Goal: Information Seeking & Learning: Check status

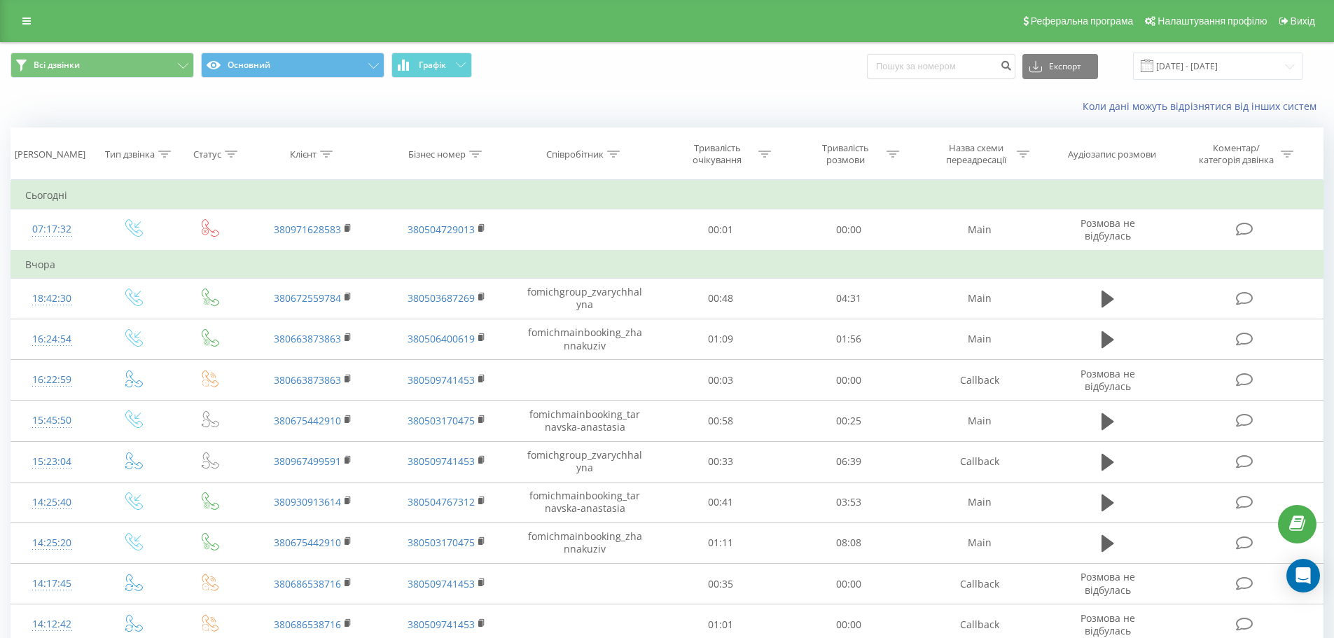
click at [336, 109] on div "Коли дані можуть відрізнятися вiд інших систем" at bounding box center [667, 107] width 1332 height 34
click at [960, 72] on input at bounding box center [941, 66] width 148 height 25
paste input "+380952022854"
drag, startPoint x: 895, startPoint y: 64, endPoint x: 858, endPoint y: 62, distance: 37.2
click at [858, 62] on div "Всі дзвінки Основний Графік +380952022854 Експорт .csv .xls .xlsx 19.08.2025 - …" at bounding box center [667, 66] width 1313 height 27
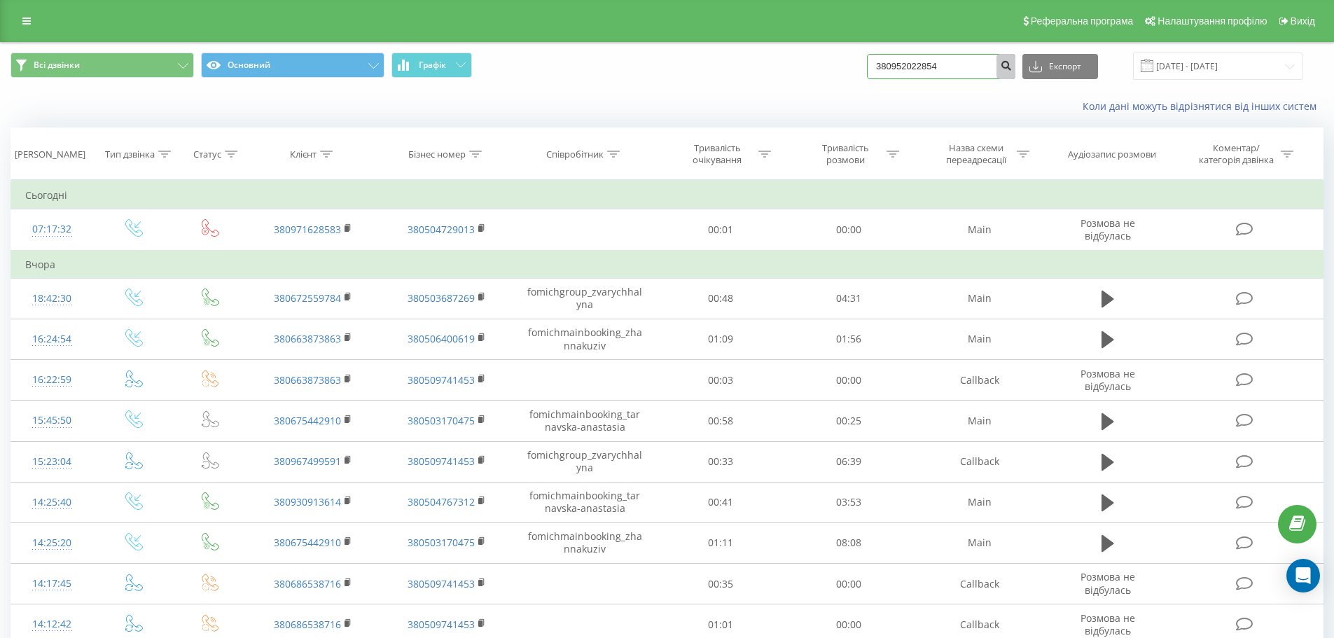
type input "380952022854"
click at [1015, 71] on button "submit" at bounding box center [1005, 66] width 19 height 25
drag, startPoint x: 966, startPoint y: 65, endPoint x: 846, endPoint y: 74, distance: 120.7
click at [846, 74] on div "Всі дзвінки Основний Графік 380952022854 Експорт .csv .xls .xlsx 19.08.2025 - 1…" at bounding box center [667, 66] width 1313 height 27
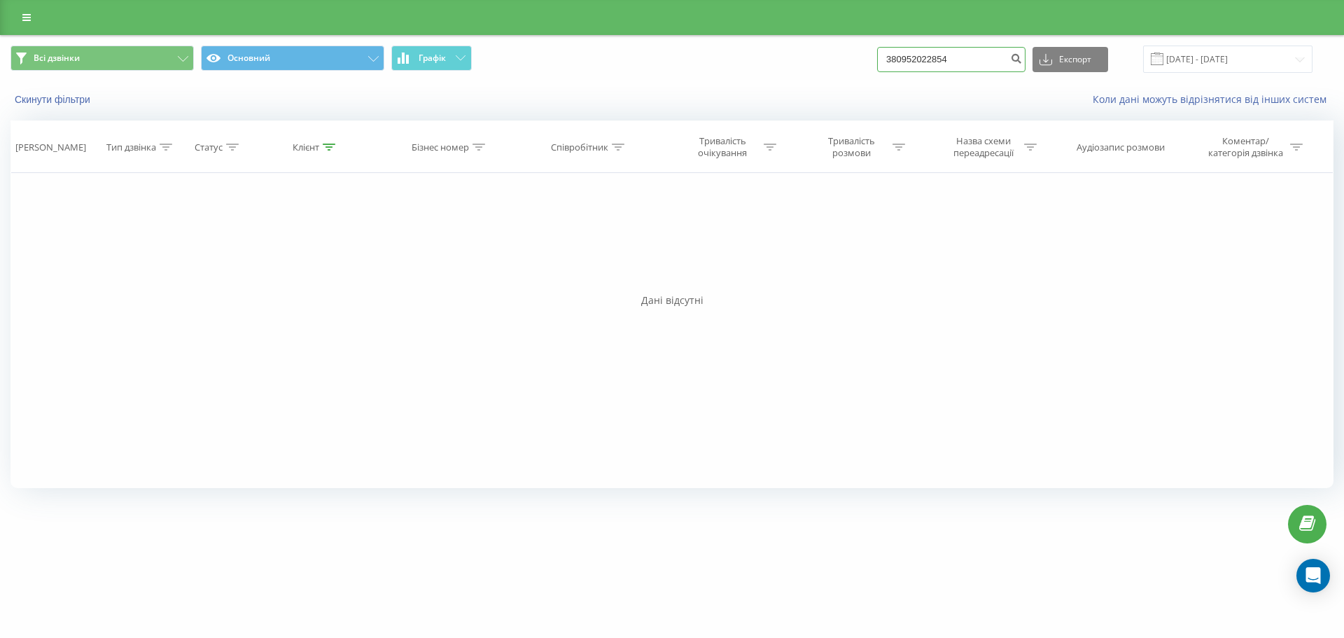
drag, startPoint x: 971, startPoint y: 64, endPoint x: 802, endPoint y: 85, distance: 170.8
click at [802, 85] on div "Всі дзвінки Основний Графік 380952022854 Експорт .csv .xls .xlsx [DATE] - [DATE…" at bounding box center [672, 76] width 1343 height 81
click at [16, 15] on link at bounding box center [26, 18] width 25 height 20
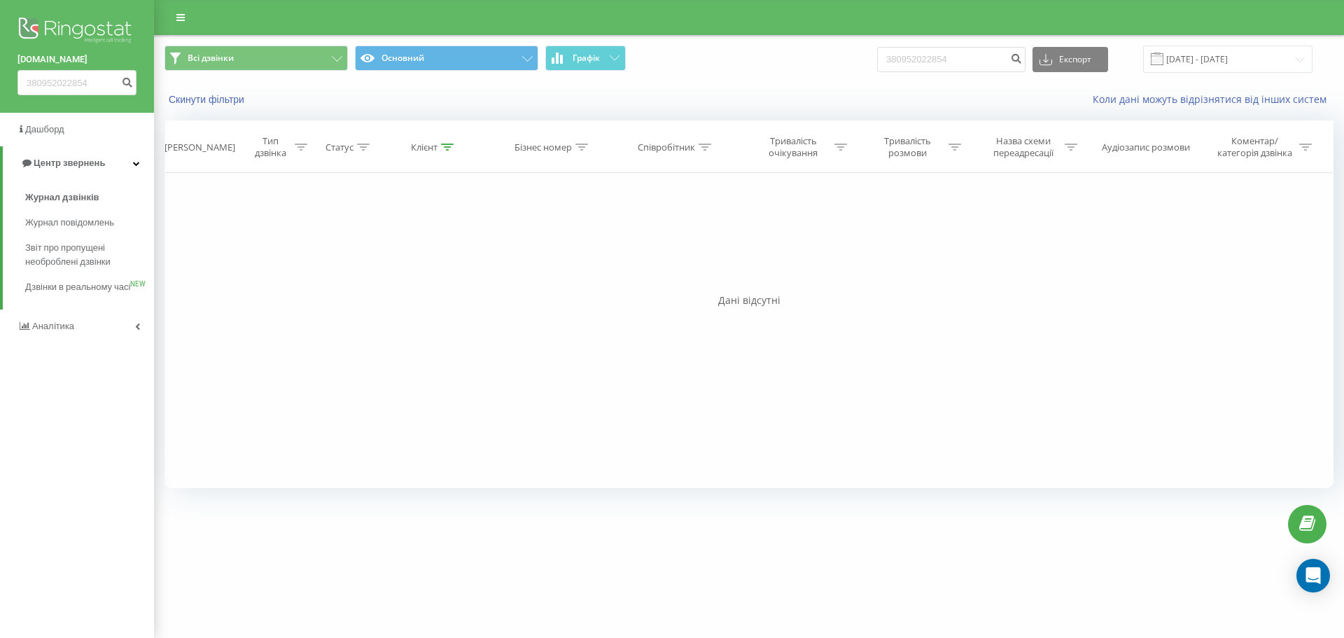
click at [93, 24] on img at bounding box center [77, 31] width 119 height 35
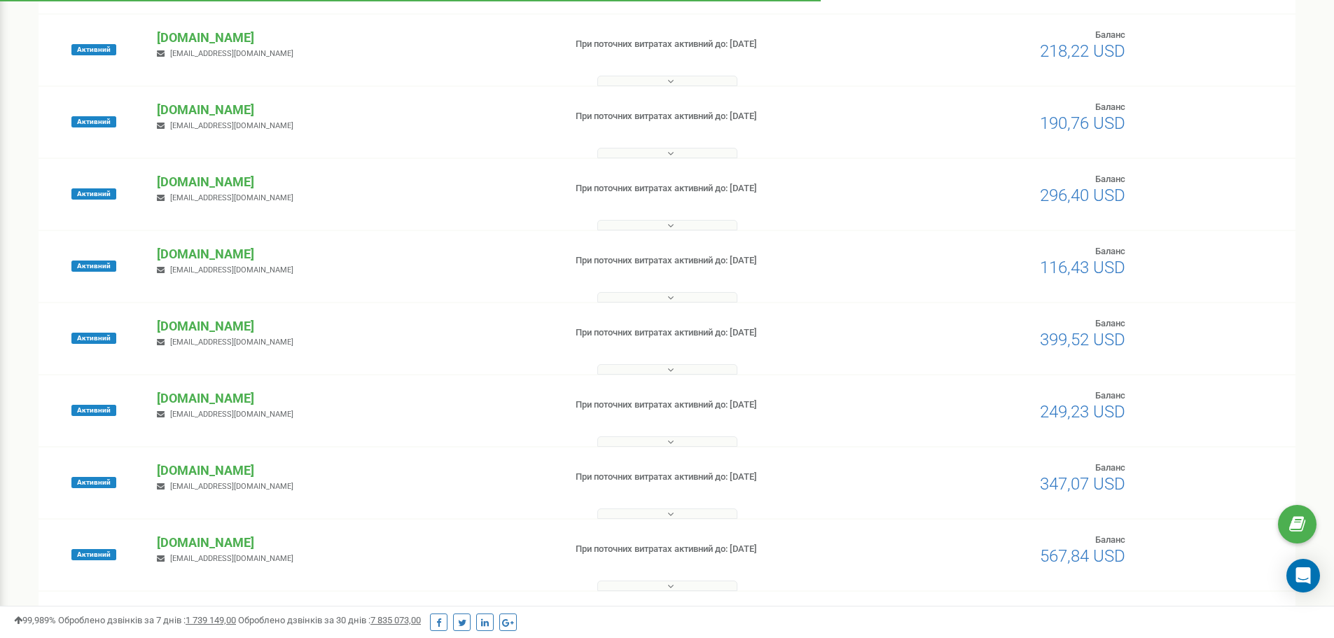
click at [204, 316] on div "Активний fb-resort.com katasnky@gmail.com При поточних витратах активний до: 07…" at bounding box center [667, 338] width 1257 height 71
click at [209, 325] on p "fb-resort.com" at bounding box center [355, 326] width 396 height 18
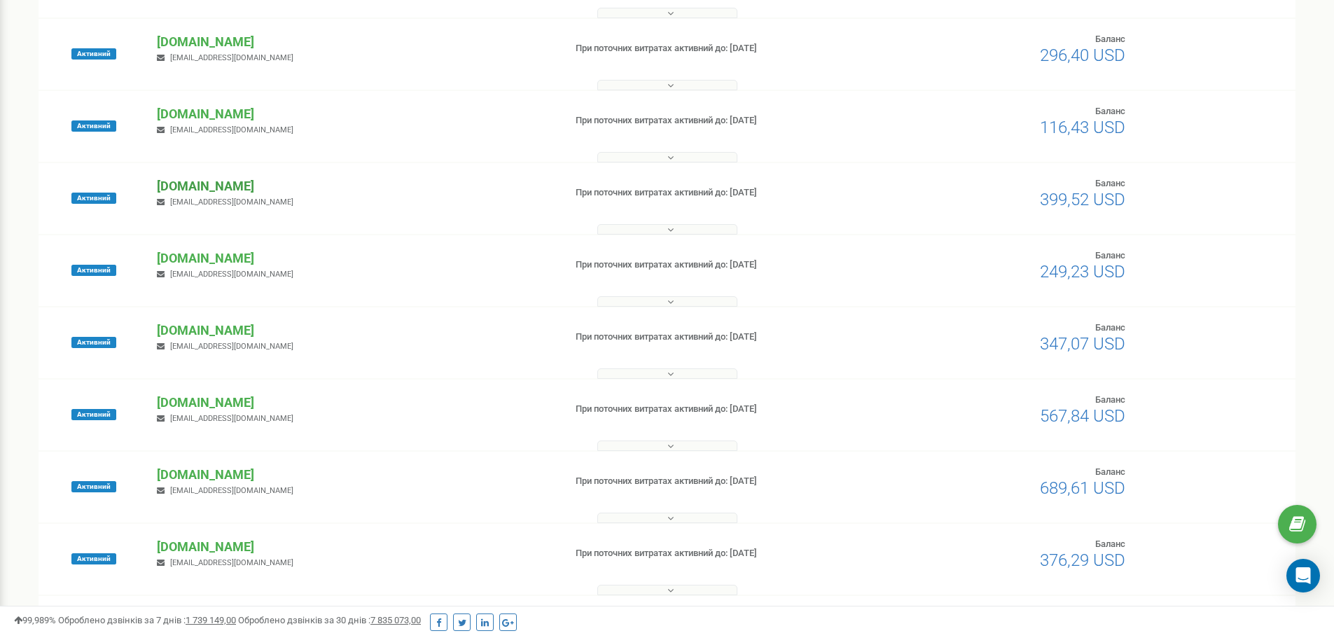
click at [213, 183] on p "[DOMAIN_NAME]" at bounding box center [355, 186] width 396 height 18
